Goal: Task Accomplishment & Management: Manage account settings

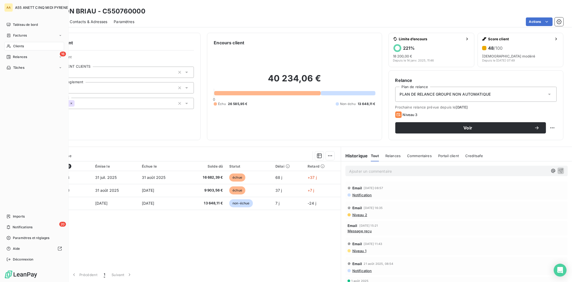
click at [11, 45] on icon at bounding box center [8, 46] width 5 height 4
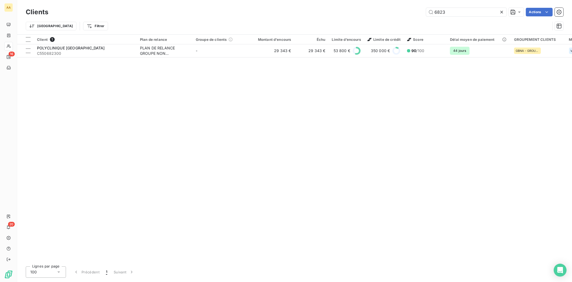
click at [502, 11] on icon at bounding box center [501, 11] width 5 height 5
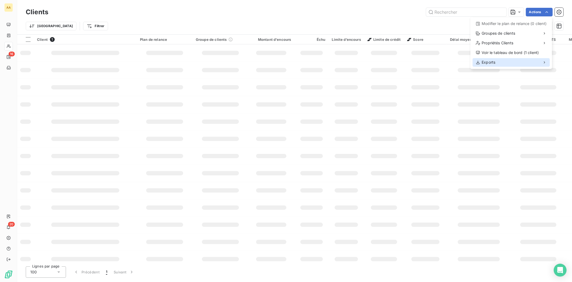
click at [536, 63] on div "Exports" at bounding box center [511, 62] width 77 height 9
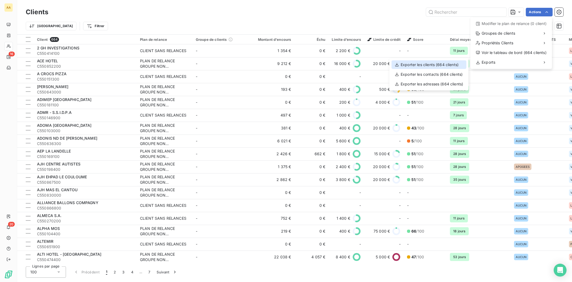
click at [442, 66] on div "Exporter les clients (664 clients)" at bounding box center [429, 64] width 75 height 9
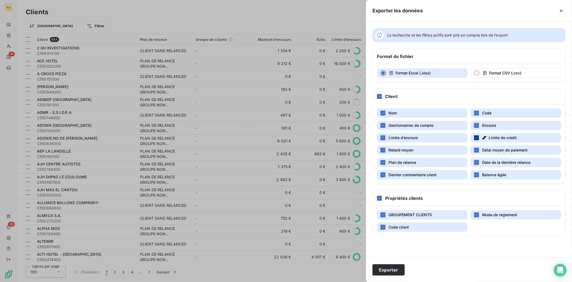
click at [479, 138] on div "button" at bounding box center [476, 137] width 5 height 5
click at [438, 86] on div "La recherche et les filtres actifs sont pris en compte lors de l’export. Format…" at bounding box center [469, 140] width 206 height 236
click at [384, 124] on icon "button" at bounding box center [382, 125] width 3 height 3
click at [382, 165] on div "button" at bounding box center [383, 162] width 5 height 5
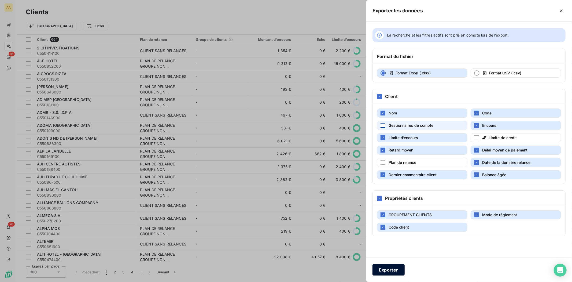
click at [399, 270] on button "Exporter" at bounding box center [389, 269] width 32 height 11
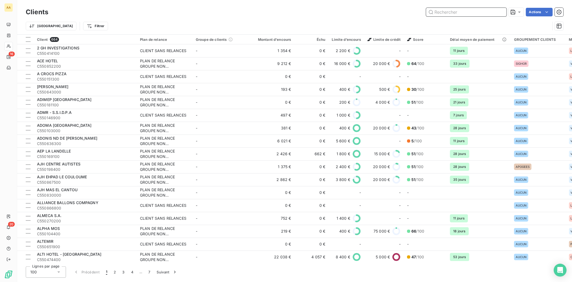
click at [438, 12] on input "text" at bounding box center [466, 12] width 80 height 9
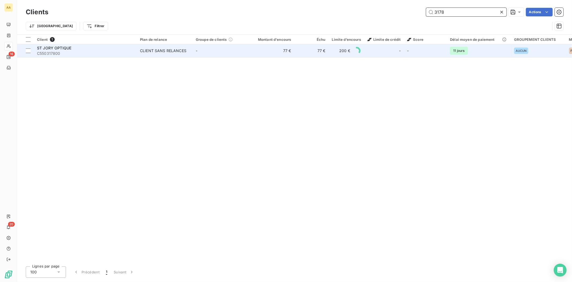
type input "3178"
click at [182, 48] on div "CLIENT SANS RELANCES" at bounding box center [163, 50] width 46 height 5
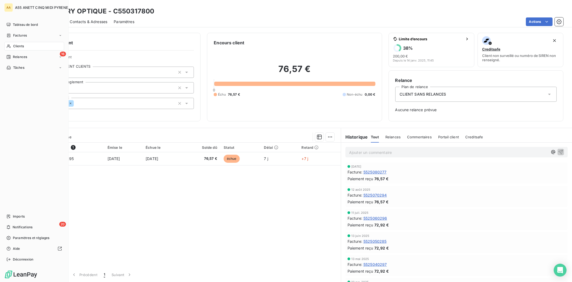
click at [25, 46] on div "Clients" at bounding box center [34, 46] width 60 height 9
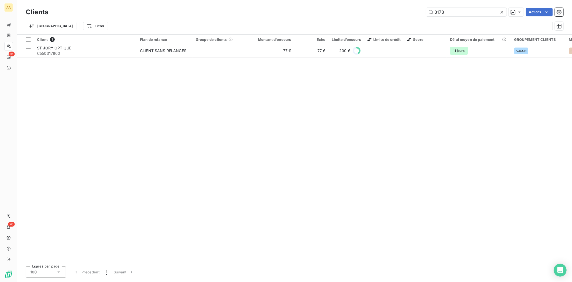
drag, startPoint x: 446, startPoint y: 13, endPoint x: 405, endPoint y: 1, distance: 41.9
click at [384, 12] on div "3178 Actions" at bounding box center [309, 12] width 509 height 9
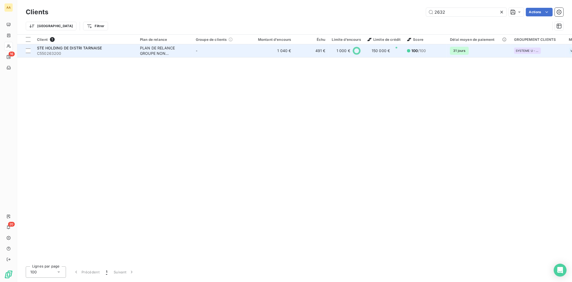
type input "2632"
click at [262, 52] on td "1 040 €" at bounding box center [271, 50] width 46 height 13
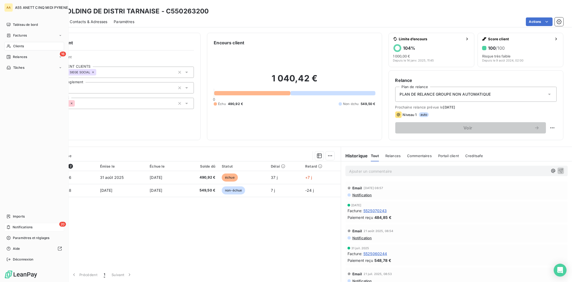
click at [11, 225] on div "20 Notifications" at bounding box center [34, 227] width 60 height 9
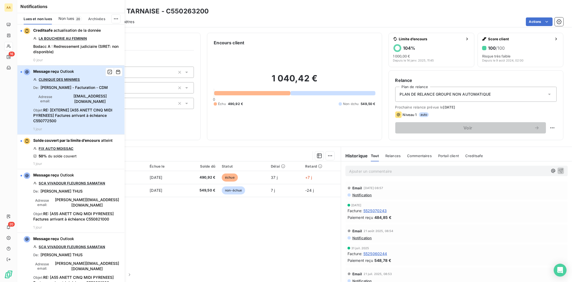
click at [61, 120] on span "RE: [EXTERNE] [A55 ANETT CINQ MIDI PYRENEES] Factures arrivant à échéance C5507…" at bounding box center [72, 115] width 79 height 15
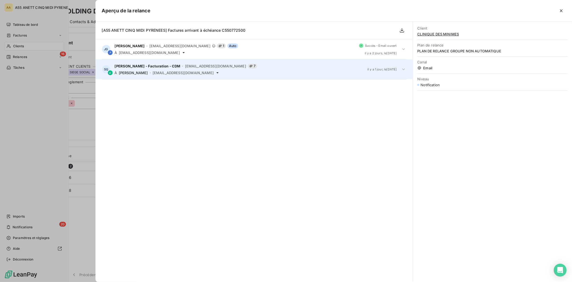
click at [163, 73] on span "[EMAIL_ADDRESS][DOMAIN_NAME]" at bounding box center [183, 73] width 61 height 4
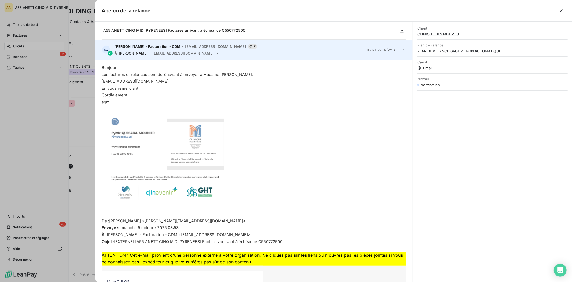
scroll to position [20, 0]
click at [24, 221] on div at bounding box center [286, 141] width 572 height 282
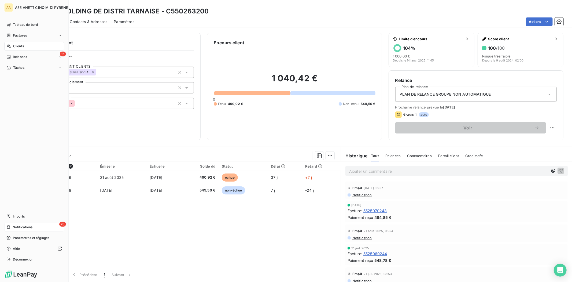
click at [24, 226] on span "Notifications" at bounding box center [23, 227] width 20 height 5
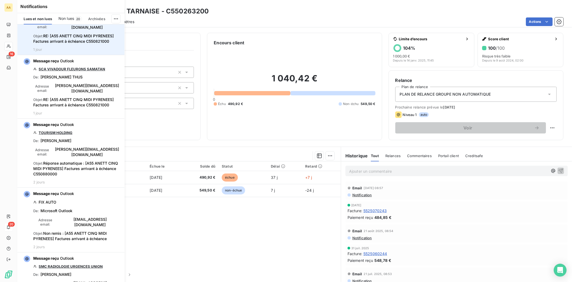
scroll to position [179, 0]
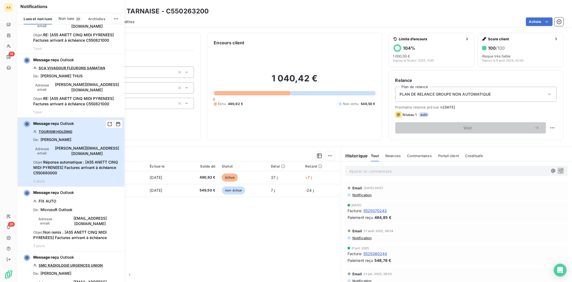
click at [83, 160] on span "Réponse automatique : [A55 ANETT CINQ MIDI PYRENEES] Factures arrivant à échéan…" at bounding box center [75, 167] width 85 height 15
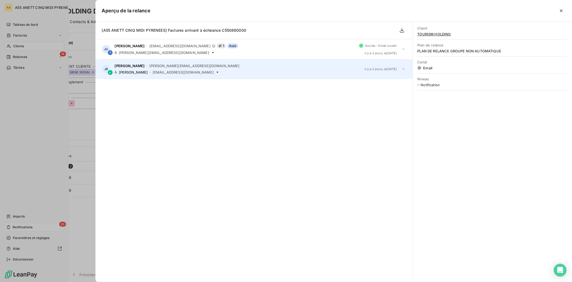
click at [133, 68] on div "Julien BOUILLAUD - [EMAIL_ADDRESS][DOMAIN_NAME] À GALIO Julia - [EMAIL_ADDRESS]…" at bounding box center [238, 69] width 246 height 11
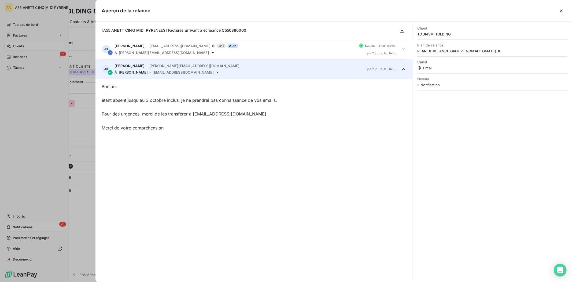
click at [34, 229] on div at bounding box center [286, 141] width 572 height 282
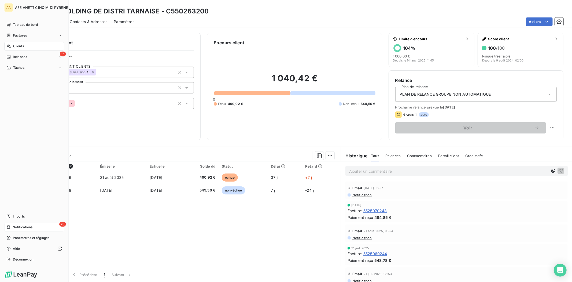
click at [34, 228] on div "20 Notifications" at bounding box center [34, 227] width 60 height 9
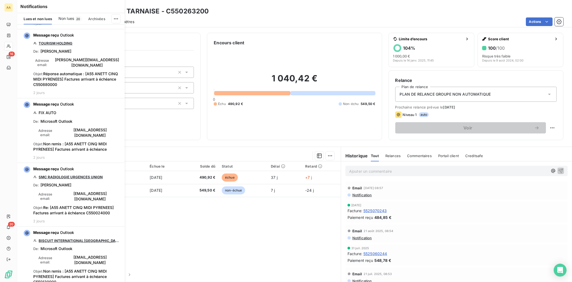
scroll to position [298, 0]
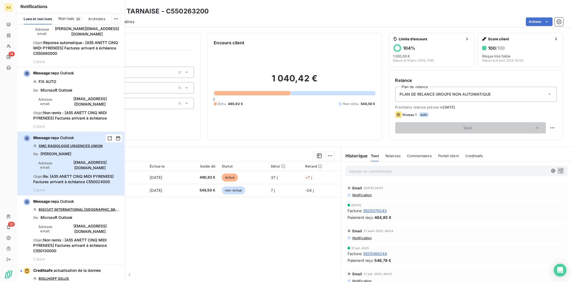
click at [91, 172] on div "Message reçu Outlook SMC RADIOLOGIE URGENCES UNION De : [PERSON_NAME] Adresse e…" at bounding box center [77, 163] width 88 height 57
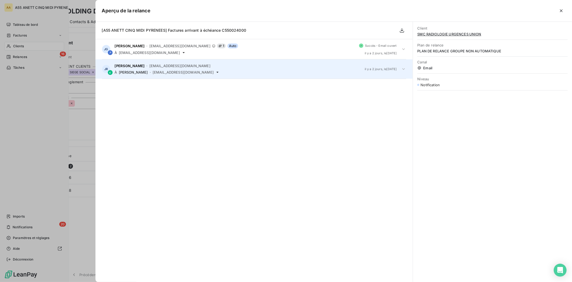
click at [135, 72] on span "[PERSON_NAME]" at bounding box center [133, 72] width 29 height 4
click at [31, 225] on div at bounding box center [286, 141] width 572 height 282
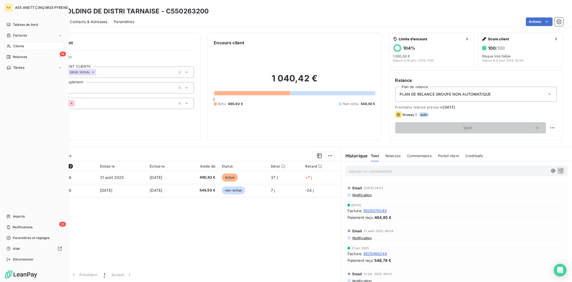
click at [31, 225] on span "Notifications" at bounding box center [23, 227] width 20 height 5
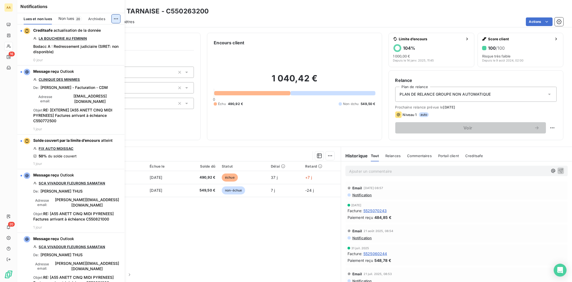
click at [115, 17] on html "AA 16 20 Clients STE HOLDING DE DISTRI TARNAISE - C550263200 Situation Analyse …" at bounding box center [286, 141] width 572 height 282
click at [98, 30] on div "Tout marquer comme lu" at bounding box center [80, 30] width 75 height 9
click at [97, 19] on span "Archivées" at bounding box center [96, 19] width 17 height 4
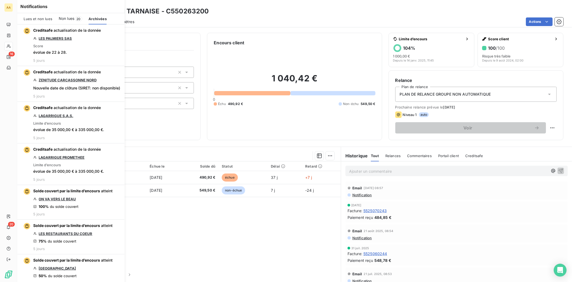
click at [71, 17] on span "Non lues" at bounding box center [67, 18] width 16 height 5
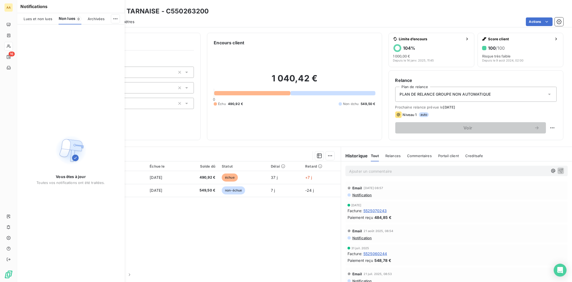
click at [46, 16] on div "Lues et non lues" at bounding box center [38, 18] width 28 height 11
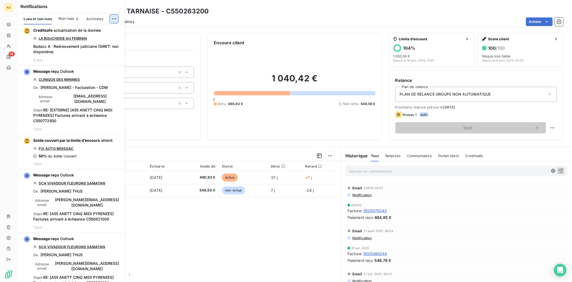
click at [117, 18] on html "AA 16 Clients STE HOLDING DE DISTRI TARNAISE - C550263200 Situation Analyse Con…" at bounding box center [286, 141] width 572 height 282
click at [93, 30] on div "Tout marquer comme lu" at bounding box center [78, 30] width 75 height 9
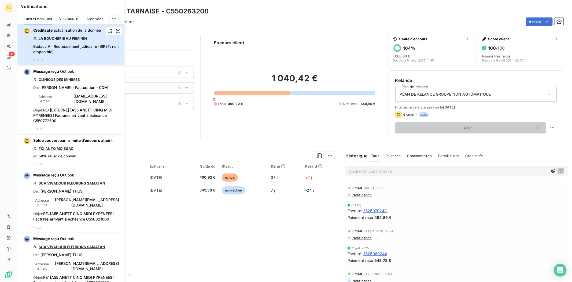
click at [26, 30] on icon "button" at bounding box center [26, 31] width 3 height 4
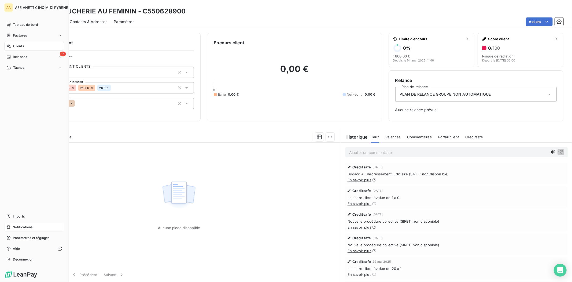
click at [8, 227] on icon at bounding box center [8, 227] width 4 height 4
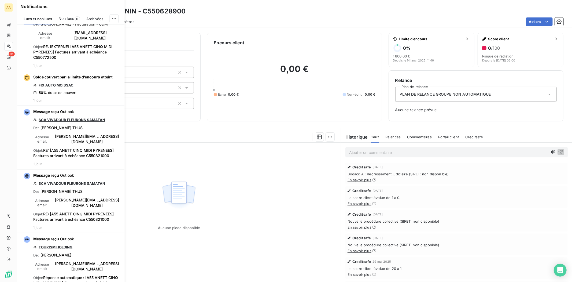
scroll to position [59, 0]
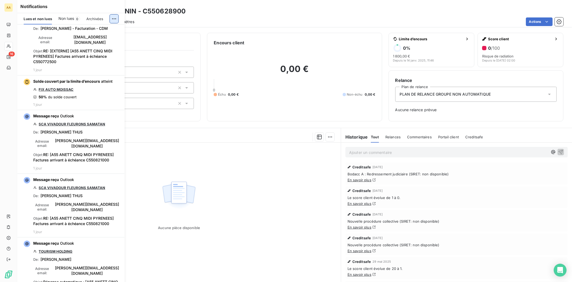
click at [112, 18] on html "AA 16 Clients LA BOUCHERIE AU FEMININ - C550628900 Situation Analyse Contacts &…" at bounding box center [286, 141] width 572 height 282
click at [109, 40] on div "Tout archiver et marquer comme lu" at bounding box center [78, 40] width 75 height 9
click at [33, 19] on span "Lues et non lues" at bounding box center [38, 19] width 28 height 4
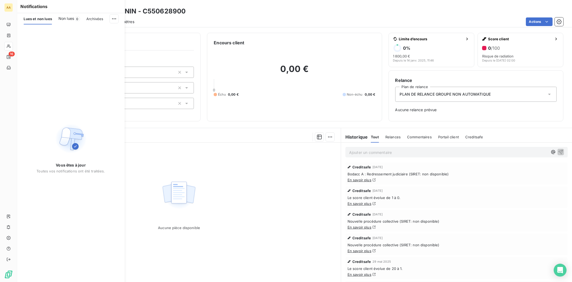
click at [59, 20] on span "Non lues" at bounding box center [66, 18] width 16 height 5
click at [92, 20] on span "Archivées" at bounding box center [96, 19] width 17 height 4
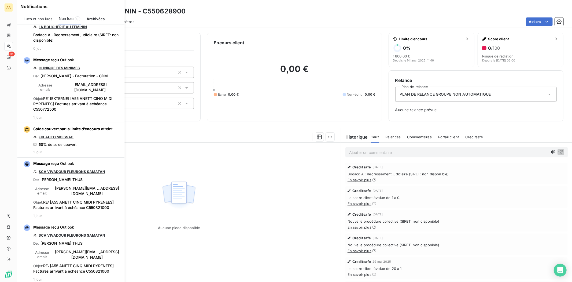
scroll to position [59, 0]
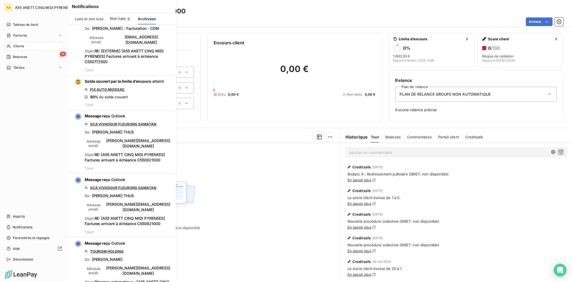
click at [9, 45] on icon at bounding box center [9, 46] width 4 height 3
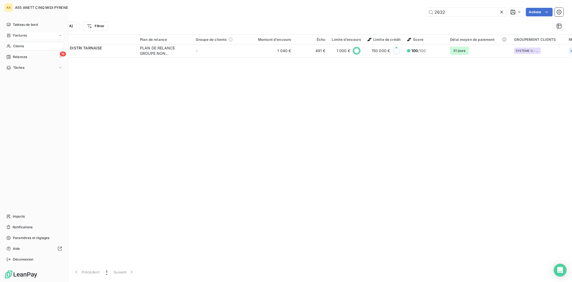
click at [15, 35] on span "Factures" at bounding box center [20, 35] width 14 height 5
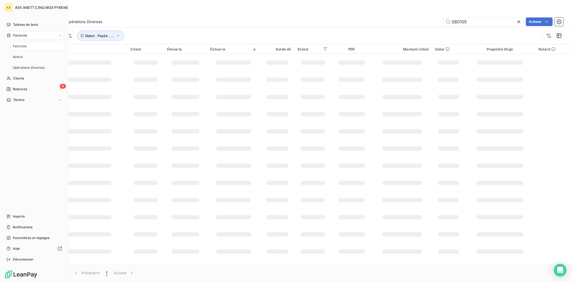
click at [19, 36] on span "Factures" at bounding box center [20, 35] width 14 height 5
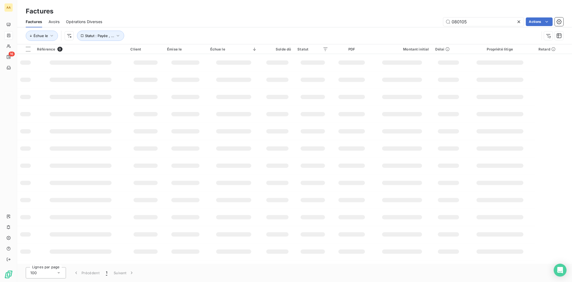
drag, startPoint x: 424, startPoint y: 21, endPoint x: 405, endPoint y: 21, distance: 19.3
click at [407, 21] on div "080105 Actions" at bounding box center [336, 21] width 455 height 9
click at [470, 22] on input "080105" at bounding box center [483, 21] width 80 height 9
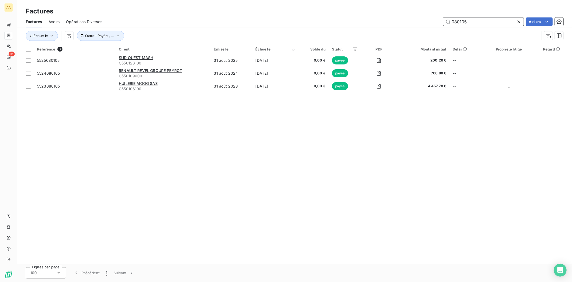
click at [460, 23] on input "080105" at bounding box center [483, 21] width 80 height 9
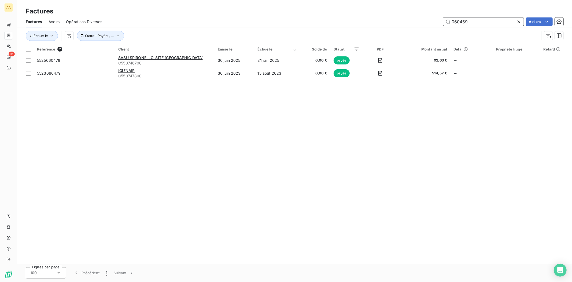
type input "060459"
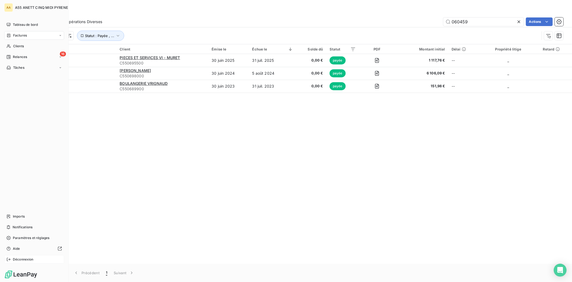
click at [17, 258] on span "Déconnexion" at bounding box center [23, 259] width 21 height 5
